Goal: Task Accomplishment & Management: Complete application form

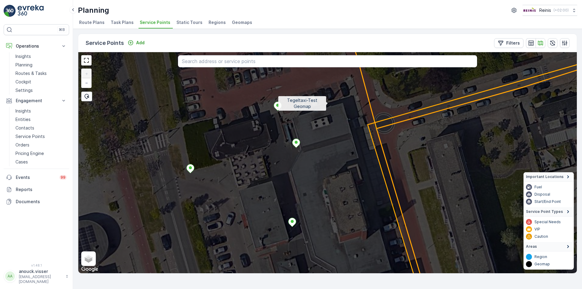
drag, startPoint x: 307, startPoint y: 97, endPoint x: 328, endPoint y: 103, distance: 22.1
click at [328, 103] on icon at bounding box center [366, 160] width 600 height 267
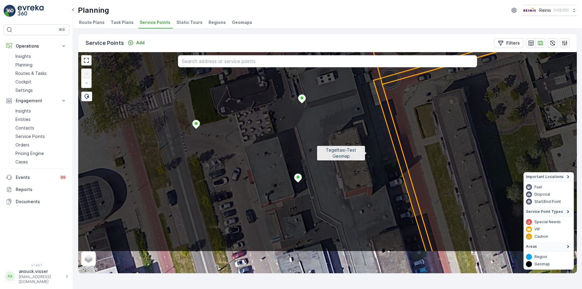
drag, startPoint x: 366, startPoint y: 183, endPoint x: 367, endPoint y: 154, distance: 29.4
click at [367, 154] on icon at bounding box center [333, 118] width 600 height 267
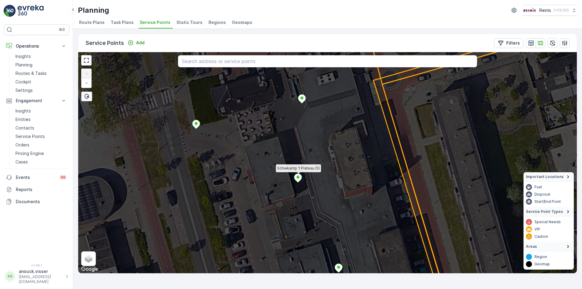
click at [300, 177] on icon at bounding box center [298, 178] width 8 height 9
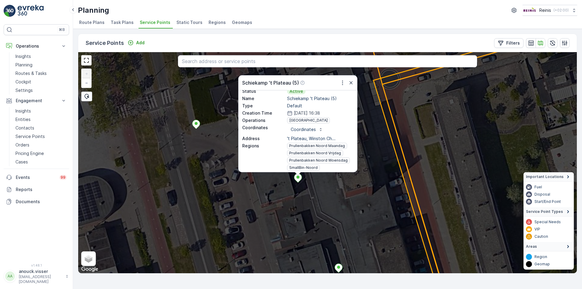
scroll to position [13, 0]
click at [136, 42] on p "Add" at bounding box center [140, 43] width 8 height 6
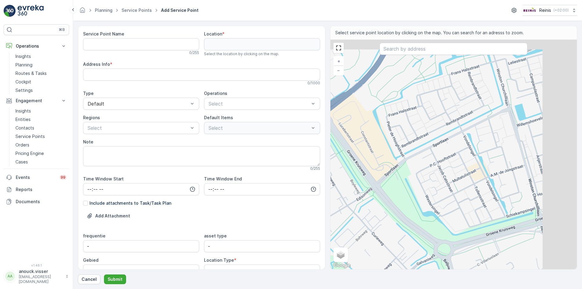
drag, startPoint x: 526, startPoint y: 125, endPoint x: 428, endPoint y: 188, distance: 117.3
click at [428, 188] on div "+ − Satellite Roadmap Terrain Hybrid Leaflet Keyboard shortcuts Map Data Map da…" at bounding box center [454, 155] width 247 height 230
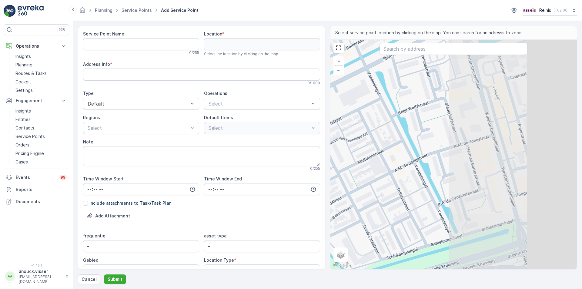
drag, startPoint x: 498, startPoint y: 140, endPoint x: 354, endPoint y: 117, distance: 145.9
click at [356, 119] on div "+ − Satellite Roadmap Terrain Hybrid Leaflet Keyboard shortcuts Map Data Map da…" at bounding box center [454, 155] width 247 height 230
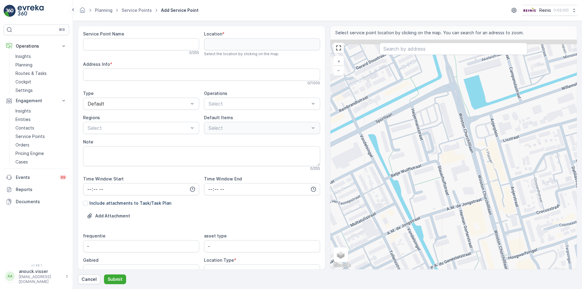
drag, startPoint x: 527, startPoint y: 124, endPoint x: 531, endPoint y: 185, distance: 61.1
click at [531, 185] on div "+ − Satellite Roadmap Terrain Hybrid Leaflet Keyboard shortcuts Map Data Map da…" at bounding box center [454, 155] width 247 height 230
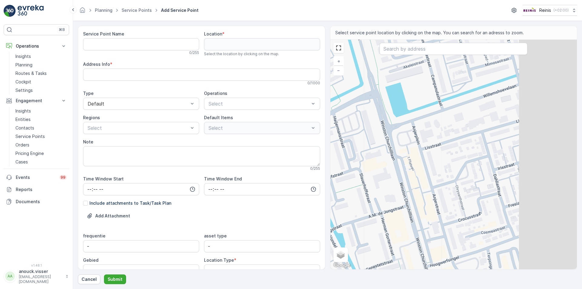
drag, startPoint x: 519, startPoint y: 140, endPoint x: 429, endPoint y: 147, distance: 90.3
click at [429, 146] on div "+ − Satellite Roadmap Terrain Hybrid Leaflet Keyboard shortcuts Map Data Map da…" at bounding box center [454, 155] width 247 height 230
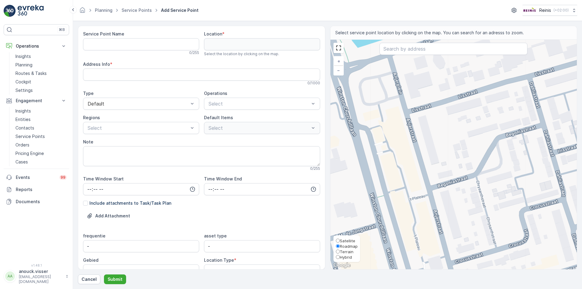
click at [350, 251] on span "Terrain" at bounding box center [347, 251] width 14 height 5
click at [340, 251] on input "Terrain" at bounding box center [338, 252] width 4 height 4
radio input "true"
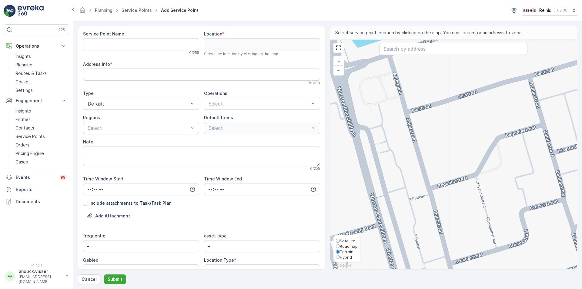
click at [350, 238] on label "Satellite" at bounding box center [347, 240] width 22 height 5
click at [340, 239] on input "Satellite" at bounding box center [338, 241] width 4 height 4
radio input "true"
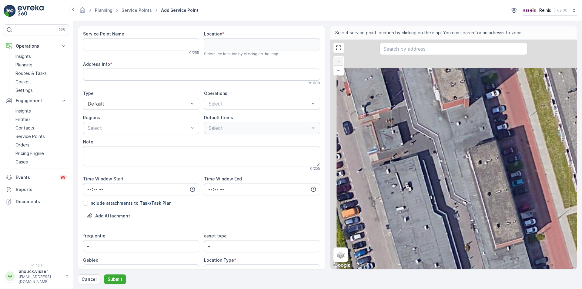
drag, startPoint x: 365, startPoint y: 135, endPoint x: 422, endPoint y: 181, distance: 73.5
click at [422, 181] on div "+ − Satellite Roadmap Terrain Hybrid Leaflet Keyboard shortcuts Map Data Imager…" at bounding box center [454, 155] width 247 height 230
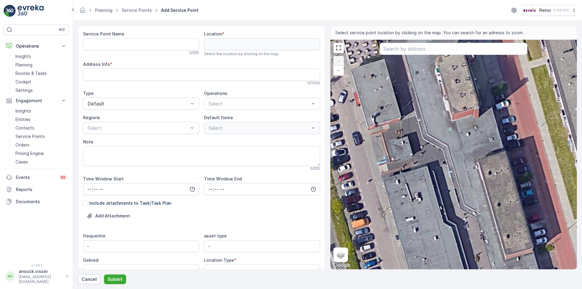
click at [417, 164] on div "+ − Satellite Roadmap Terrain Hybrid Leaflet Keyboard shortcuts Map Data Imager…" at bounding box center [454, 155] width 247 height 230
type input "51.85526910877296,4.316567867151679"
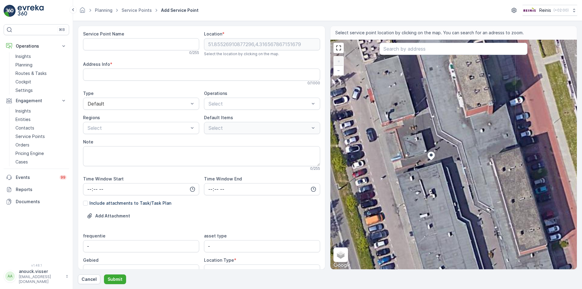
type Info "Winkelcentrum 't Plateau, [STREET_ADDRESS]"
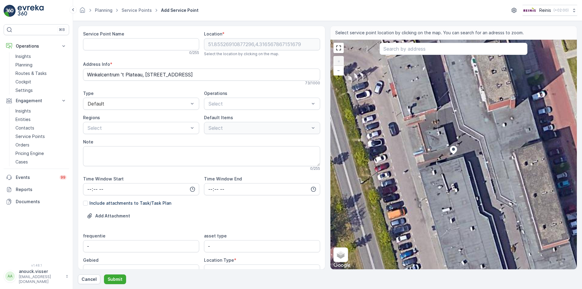
click at [93, 37] on span "Service Point Name" at bounding box center [103, 34] width 41 height 6
click at [97, 45] on Name "Service Point Name" at bounding box center [141, 44] width 116 height 12
drag, startPoint x: 140, startPoint y: 43, endPoint x: 80, endPoint y: 46, distance: 59.5
click at [80, 46] on div "Service Point Name [PERSON_NAME] 't Plateau ( This name is available 22 / 255 L…" at bounding box center [201, 148] width 247 height 244
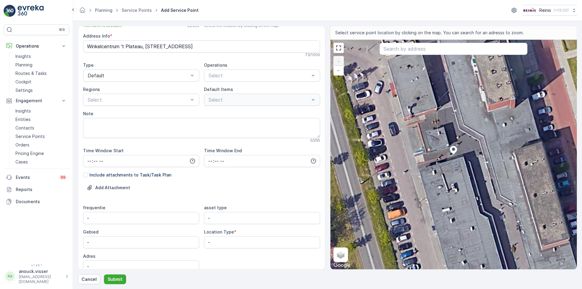
scroll to position [56, 0]
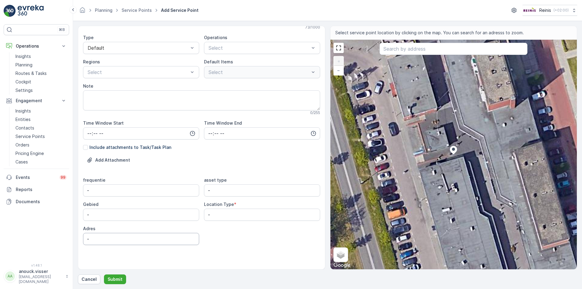
type Name "Schiekamp 't Plateau ("
drag, startPoint x: 93, startPoint y: 238, endPoint x: 65, endPoint y: 236, distance: 28.9
click at [63, 239] on div "⌘B Operations Insights Planning Routes & Tasks Cockpit Settings Engagement Insi…" at bounding box center [291, 144] width 582 height 289
paste input "Schiekamp 't Plateau ("
type input "Schiekamp 't Plateau ("
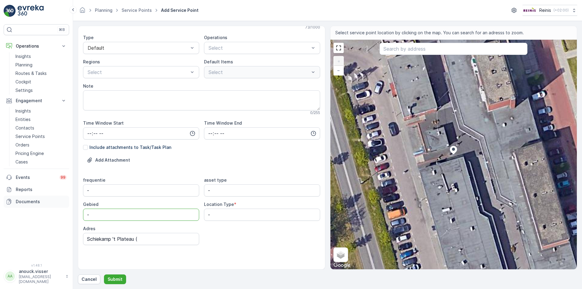
drag, startPoint x: 67, startPoint y: 214, endPoint x: 31, endPoint y: 206, distance: 36.7
click at [35, 206] on div "⌘B Operations Insights Planning Routes & Tasks Cockpit Settings Engagement Insi…" at bounding box center [291, 144] width 582 height 289
type input "schiekamp"
drag, startPoint x: 216, startPoint y: 213, endPoint x: 157, endPoint y: 208, distance: 59.0
click at [157, 208] on div "frequentie - asset type - Gebied schiekamp Location Type * - Adres Schiekamp 't…" at bounding box center [201, 211] width 237 height 68
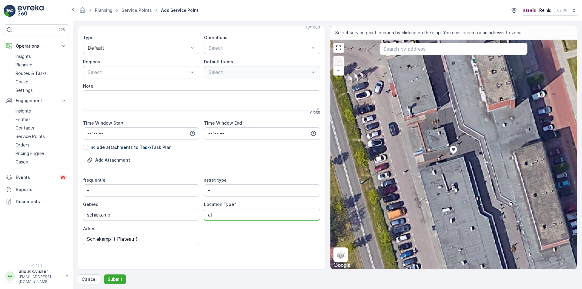
type Type "a"
type Type "Street bin"
drag, startPoint x: 213, startPoint y: 194, endPoint x: 148, endPoint y: 205, distance: 65.3
click at [150, 205] on div "frequentie - asset type - Gebied schiekamp Location Type * Street bin Adres Sch…" at bounding box center [201, 211] width 237 height 68
type type "afvalbak rest"
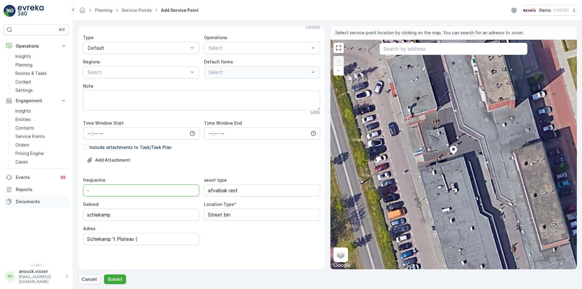
drag, startPoint x: 142, startPoint y: 195, endPoint x: 26, endPoint y: 205, distance: 116.3
click at [26, 205] on div "⌘B Operations Insights Planning Routes & Tasks Cockpit Settings Engagement Insi…" at bounding box center [291, 144] width 582 height 289
type input "ma, wo, vrij"
drag, startPoint x: 85, startPoint y: 131, endPoint x: 90, endPoint y: 133, distance: 5.7
click at [85, 131] on input "time" at bounding box center [141, 133] width 116 height 12
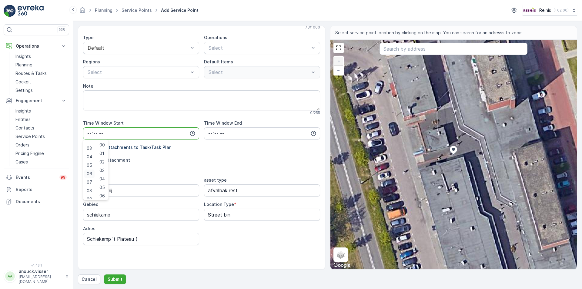
scroll to position [32, 0]
click at [92, 172] on div "07" at bounding box center [89, 173] width 10 height 8
click at [104, 186] on span "30" at bounding box center [101, 187] width 5 height 6
type input "07:30"
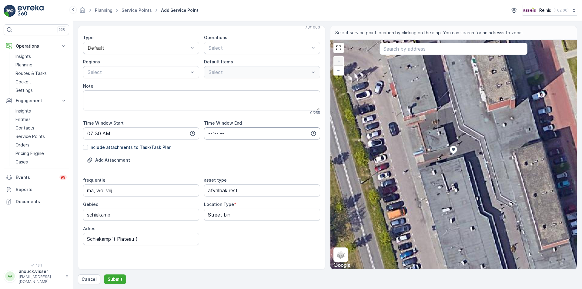
click at [210, 135] on input "time" at bounding box center [262, 133] width 116 height 12
type input "16:00"
click at [270, 178] on div "asset type" at bounding box center [262, 180] width 116 height 6
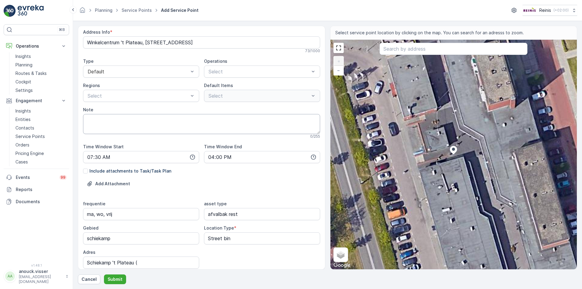
scroll to position [0, 0]
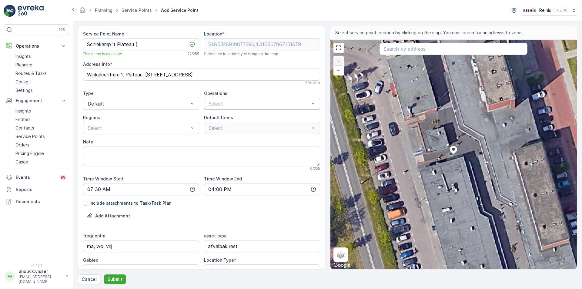
click at [232, 99] on div "Select" at bounding box center [262, 104] width 116 height 12
click at [227, 147] on span "[GEOGRAPHIC_DATA]" at bounding box center [233, 149] width 51 height 5
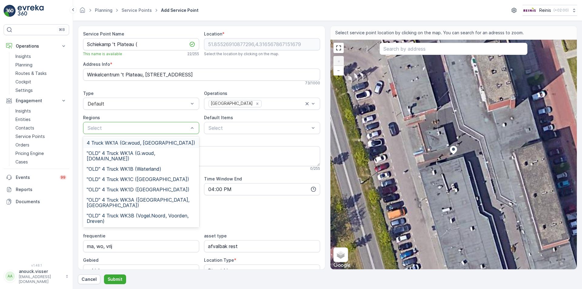
click at [179, 128] on div at bounding box center [138, 127] width 102 height 5
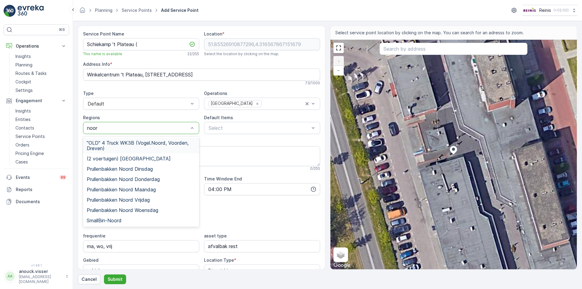
type input "noord"
click at [156, 190] on span "Prullenbakken Noord Maandag" at bounding box center [121, 189] width 69 height 5
type input "noord"
click at [149, 209] on span "Prullenbakken Noord Woensdag" at bounding box center [123, 209] width 72 height 5
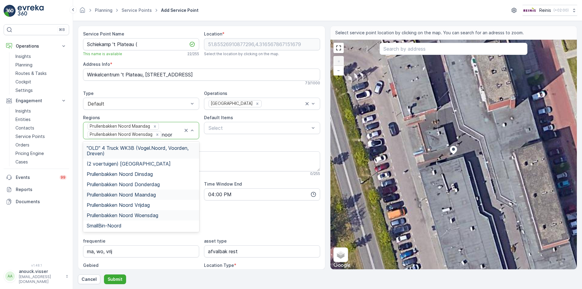
type input "noord"
drag, startPoint x: 153, startPoint y: 203, endPoint x: 157, endPoint y: 197, distance: 6.6
click at [153, 203] on div "Prullenbakken Noord Vrijdag" at bounding box center [141, 204] width 109 height 5
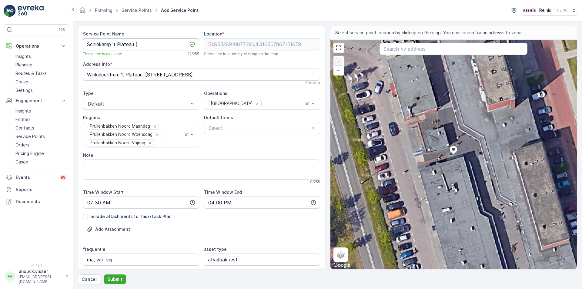
click at [159, 42] on Name "Schiekamp 't Plateau (" at bounding box center [141, 44] width 116 height 12
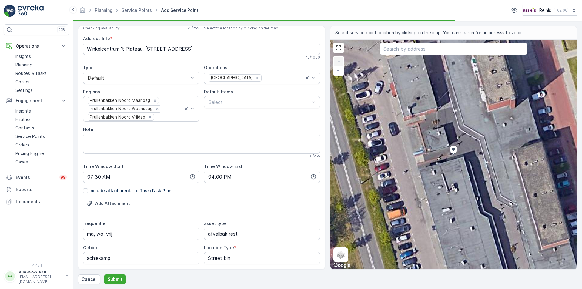
scroll to position [69, 0]
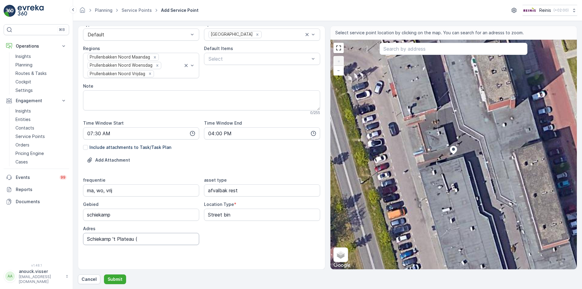
type Name "Schiekamp 't Plateau (17)"
click at [159, 241] on input "Schiekamp 't Plateau (" at bounding box center [141, 239] width 116 height 12
type input "Schiekamp 't Plateau (17)"
click at [119, 281] on p "Submit" at bounding box center [115, 279] width 15 height 6
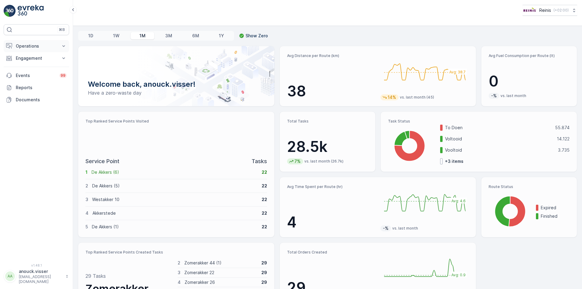
click at [61, 48] on icon at bounding box center [64, 46] width 6 height 6
click at [29, 75] on p "Routes & Tasks" at bounding box center [30, 73] width 31 height 6
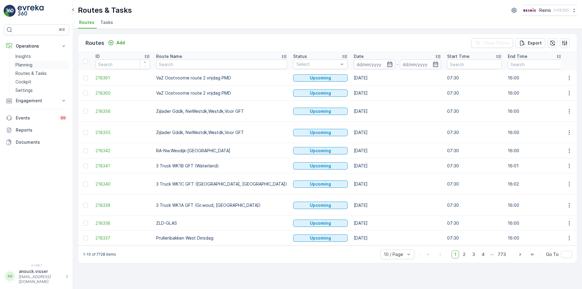
click at [37, 68] on link "Planning" at bounding box center [41, 65] width 56 height 8
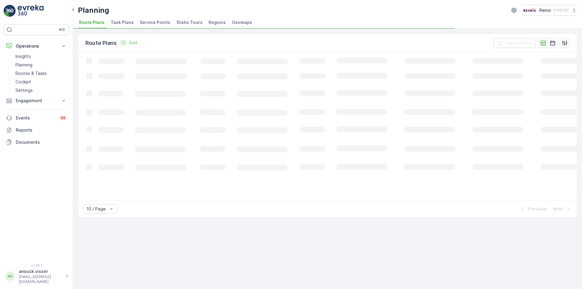
click at [150, 25] on span "Service Points" at bounding box center [155, 22] width 31 height 6
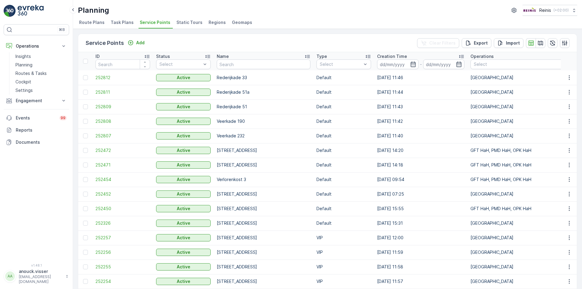
click at [275, 67] on input "text" at bounding box center [264, 64] width 94 height 10
click at [473, 65] on div at bounding box center [585, 64] width 225 height 5
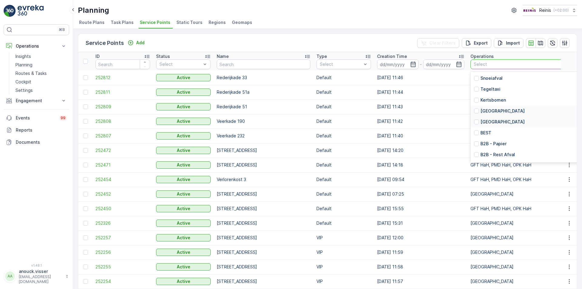
click at [490, 111] on p "[GEOGRAPHIC_DATA]" at bounding box center [503, 111] width 44 height 6
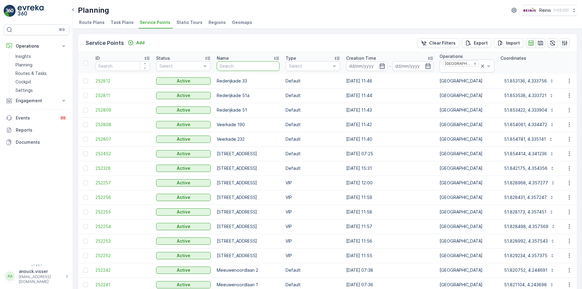
click at [256, 64] on input "text" at bounding box center [248, 66] width 63 height 10
type input "scj"
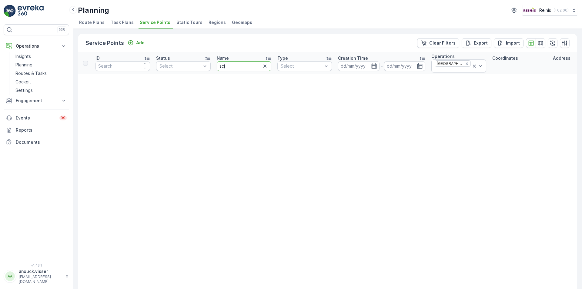
click at [236, 66] on input "scj" at bounding box center [244, 66] width 55 height 10
type input "schiekamp"
